Goal: Check status

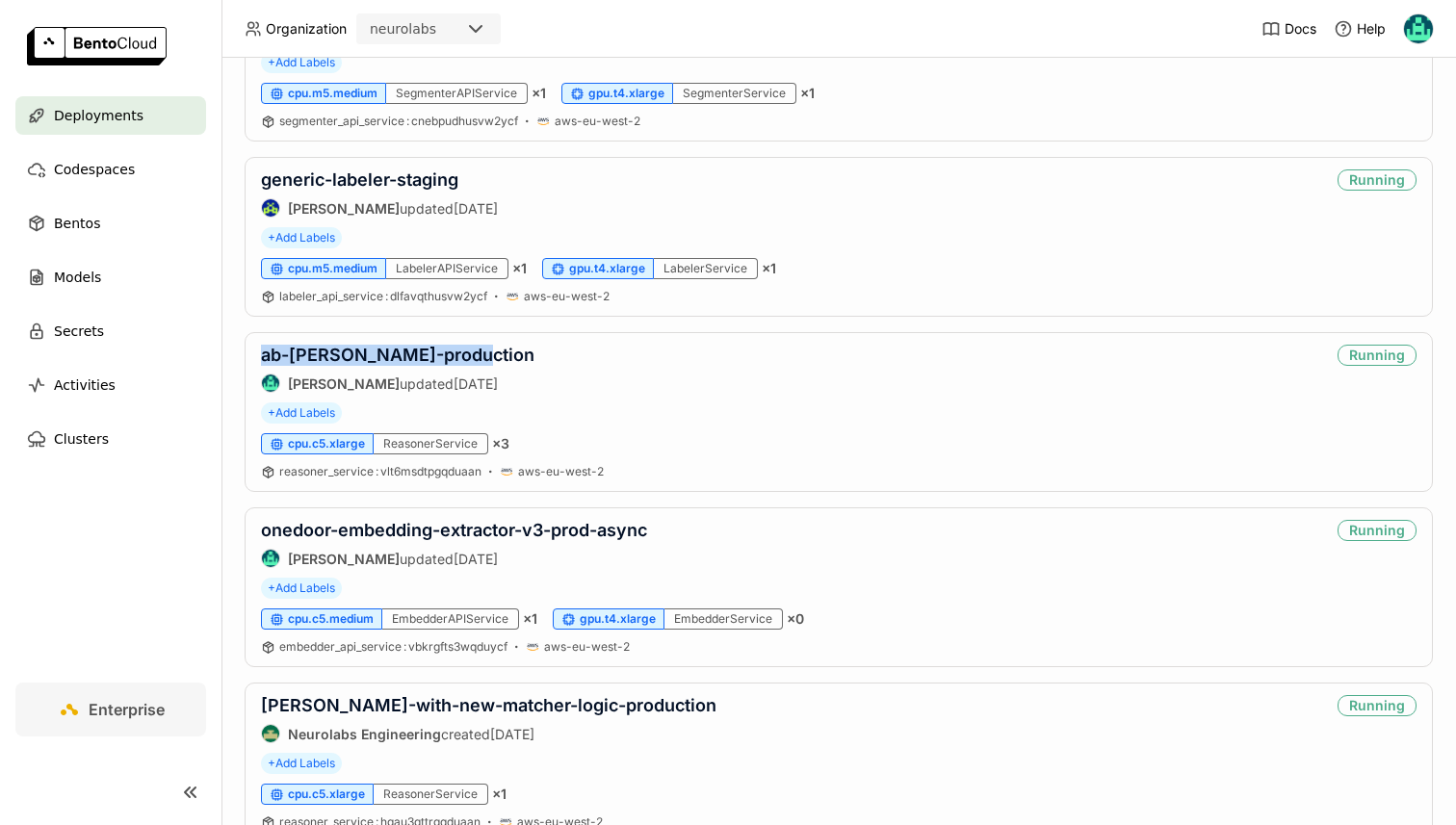
scroll to position [292, 0]
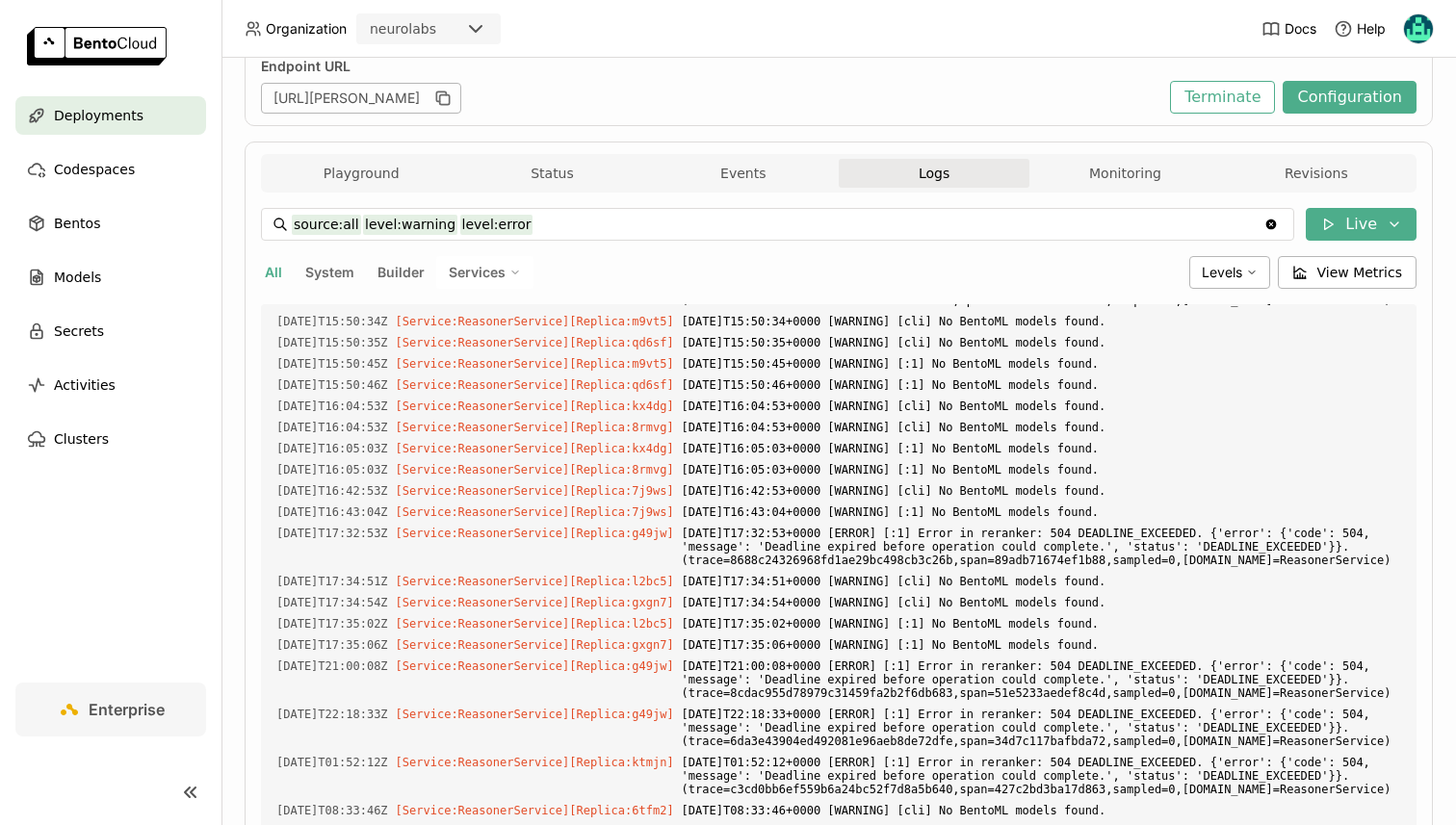
scroll to position [177, 0]
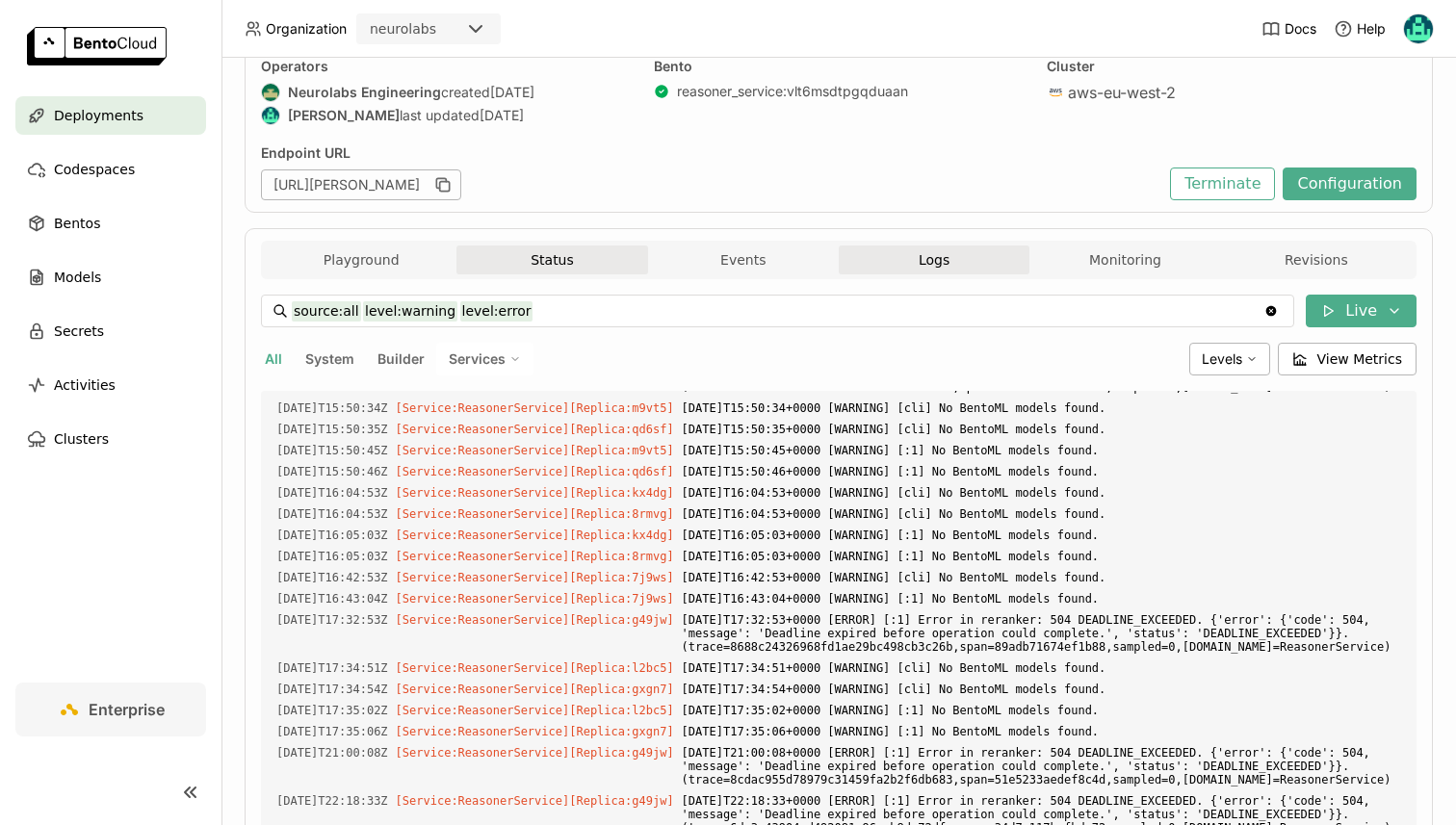
click at [576, 262] on button "Status" at bounding box center [551, 260] width 190 height 29
